Goal: Transaction & Acquisition: Obtain resource

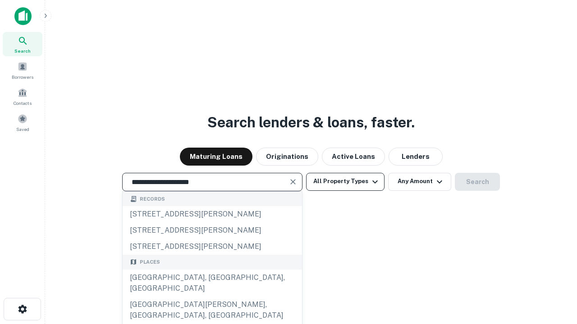
click at [212, 297] on div "[GEOGRAPHIC_DATA], [GEOGRAPHIC_DATA], [GEOGRAPHIC_DATA]" at bounding box center [212, 283] width 179 height 27
type input "**********"
click at [345, 182] on button "All Property Types" at bounding box center [345, 182] width 78 height 18
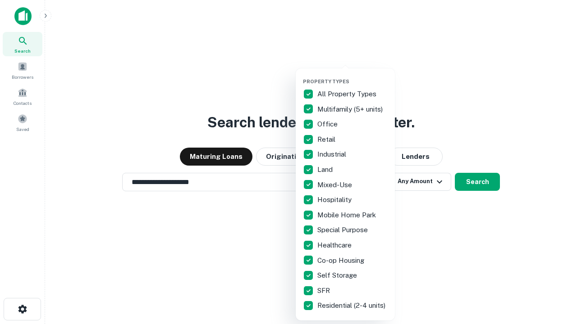
click at [352, 76] on button "button" at bounding box center [352, 76] width 99 height 0
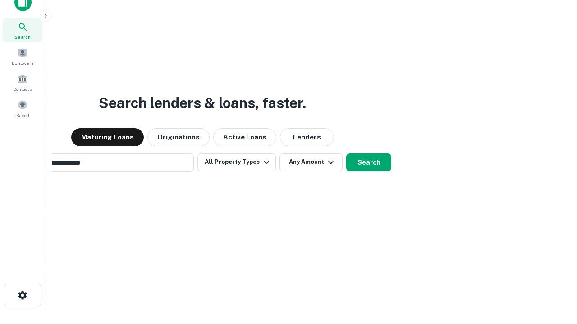
scroll to position [14, 0]
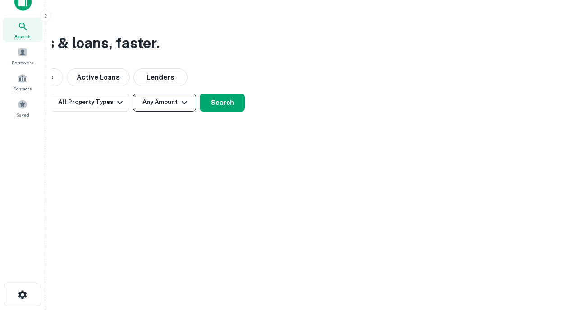
click at [164, 102] on button "Any Amount" at bounding box center [164, 103] width 63 height 18
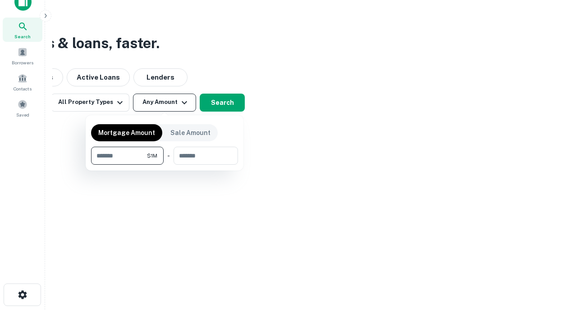
type input "*******"
click at [164, 165] on button "button" at bounding box center [164, 165] width 147 height 0
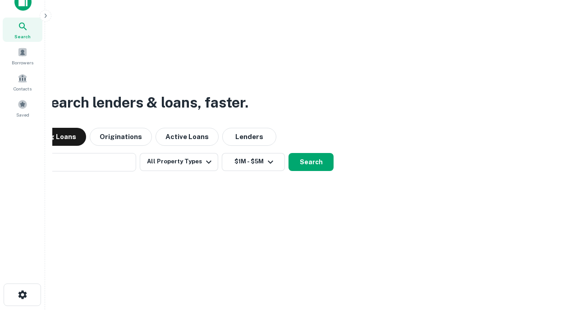
scroll to position [14, 0]
click at [288, 154] on button "Search" at bounding box center [310, 163] width 45 height 18
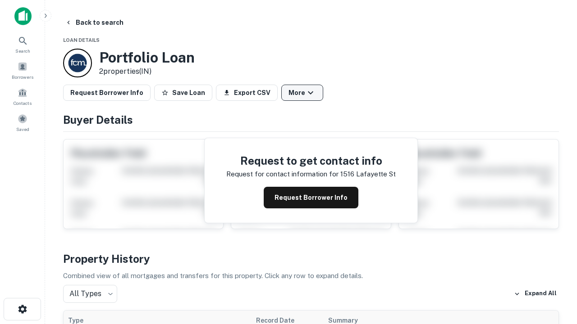
click at [302, 93] on button "More" at bounding box center [302, 93] width 42 height 16
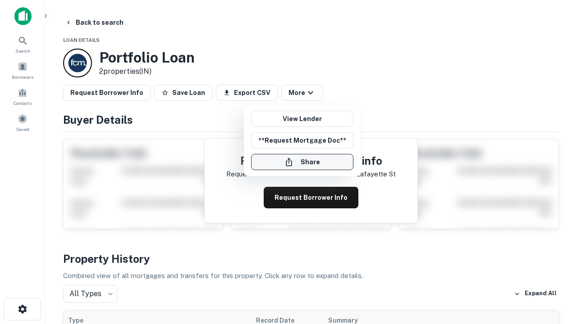
click at [302, 162] on button "Share" at bounding box center [302, 162] width 102 height 16
